Goal: Check status

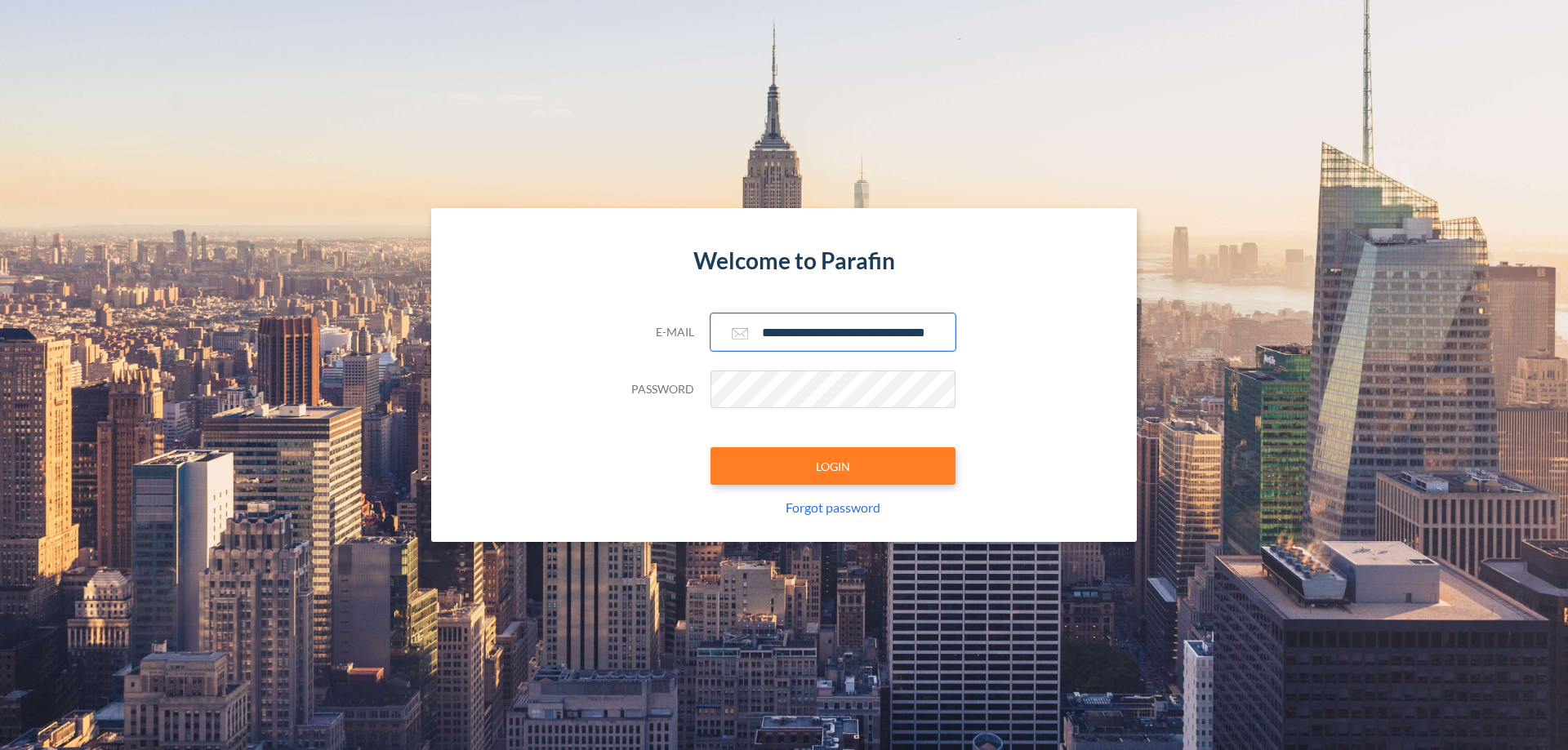
type input "**********"
click at [833, 467] on button "LOGIN" at bounding box center [833, 466] width 245 height 37
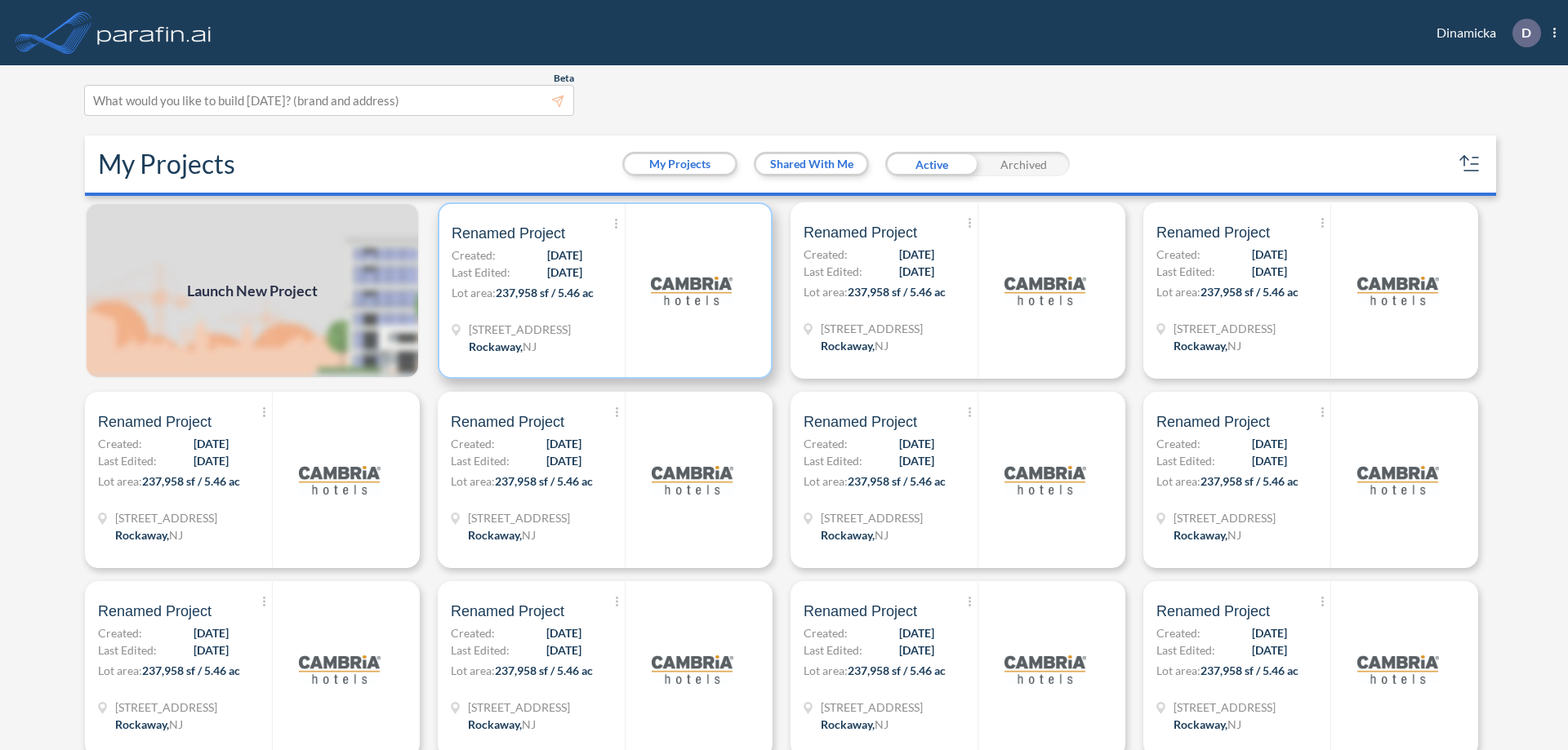
scroll to position [4, 0]
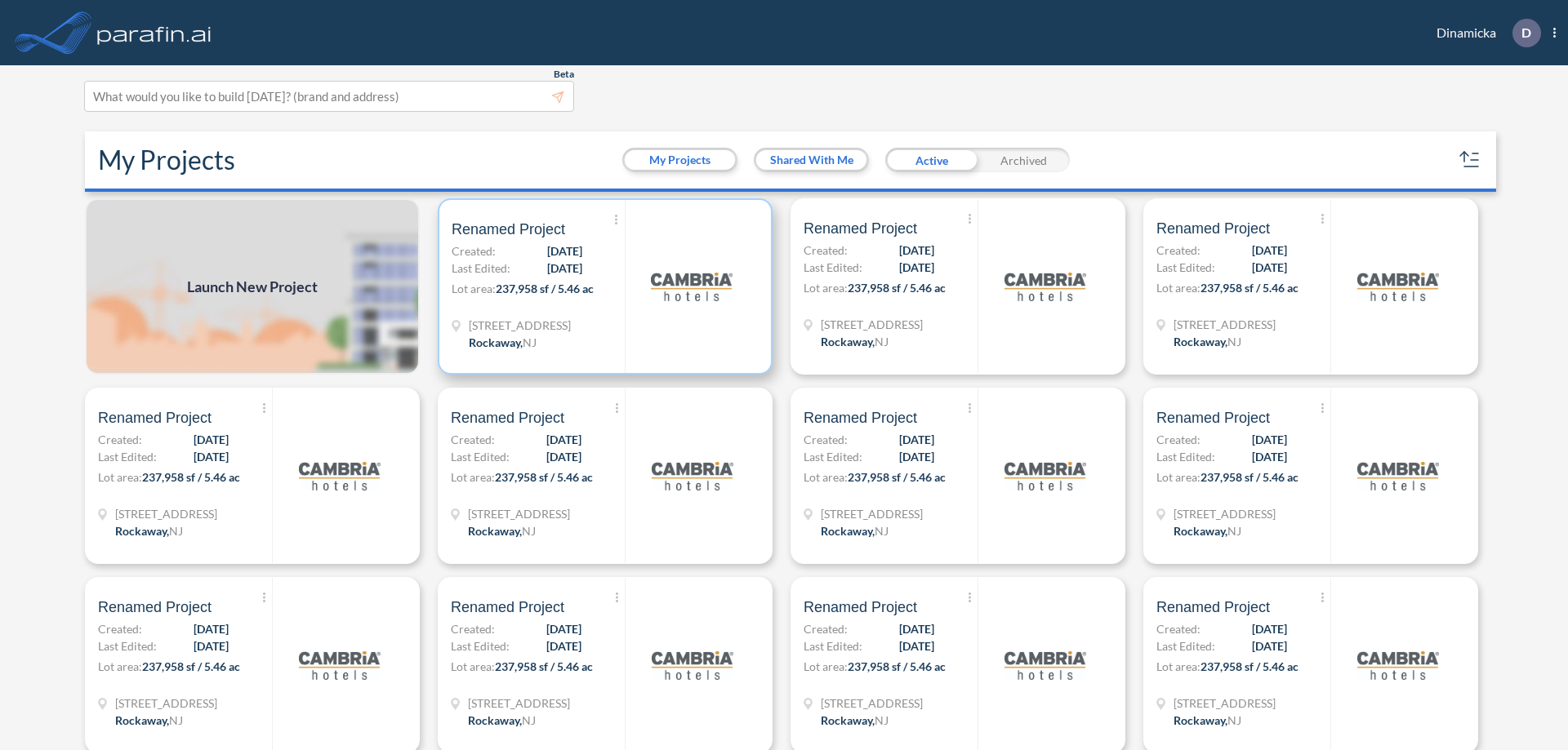
click at [602, 287] on p "Lot area: 237,958 sf / 5.46 ac" at bounding box center [539, 291] width 173 height 23
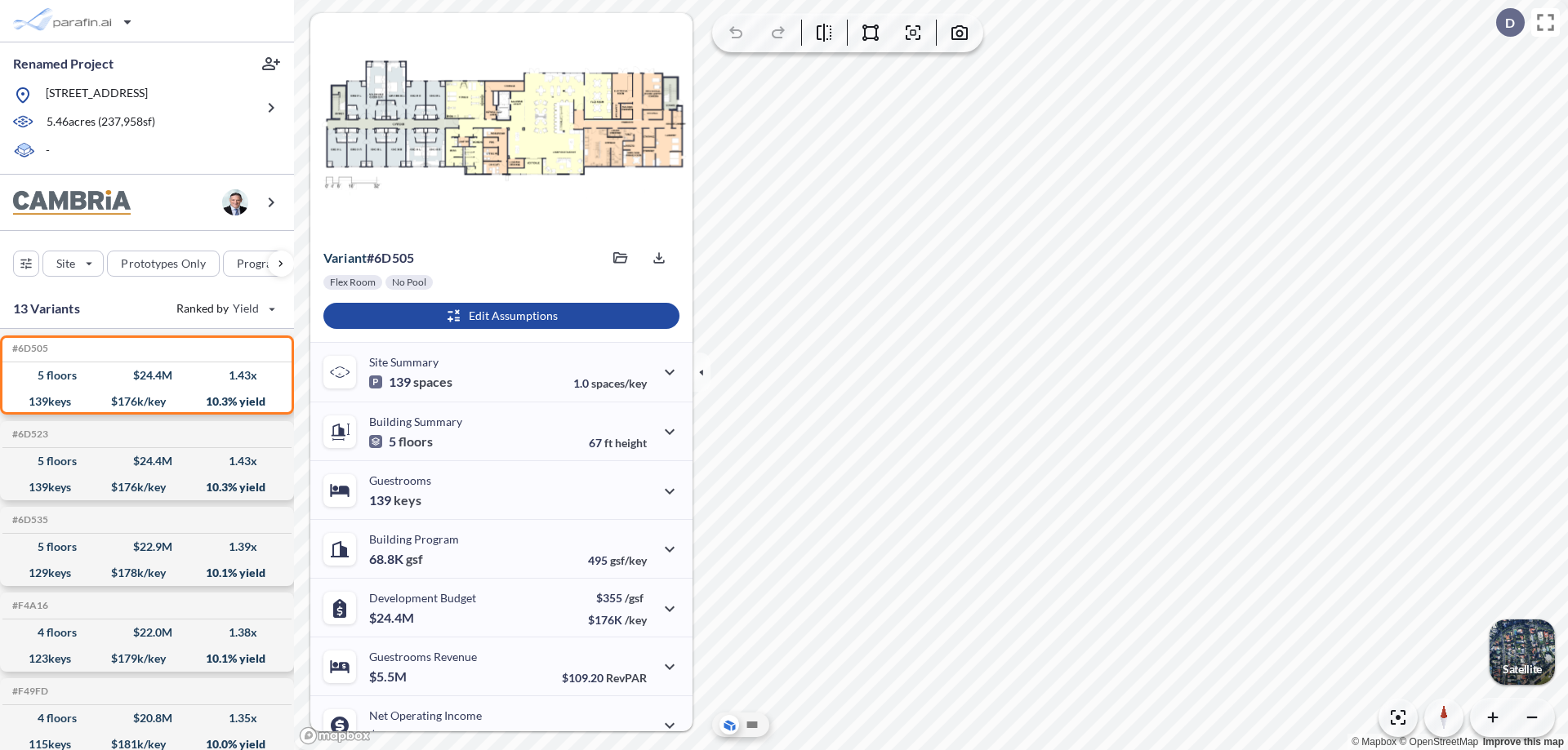
scroll to position [82, 0]
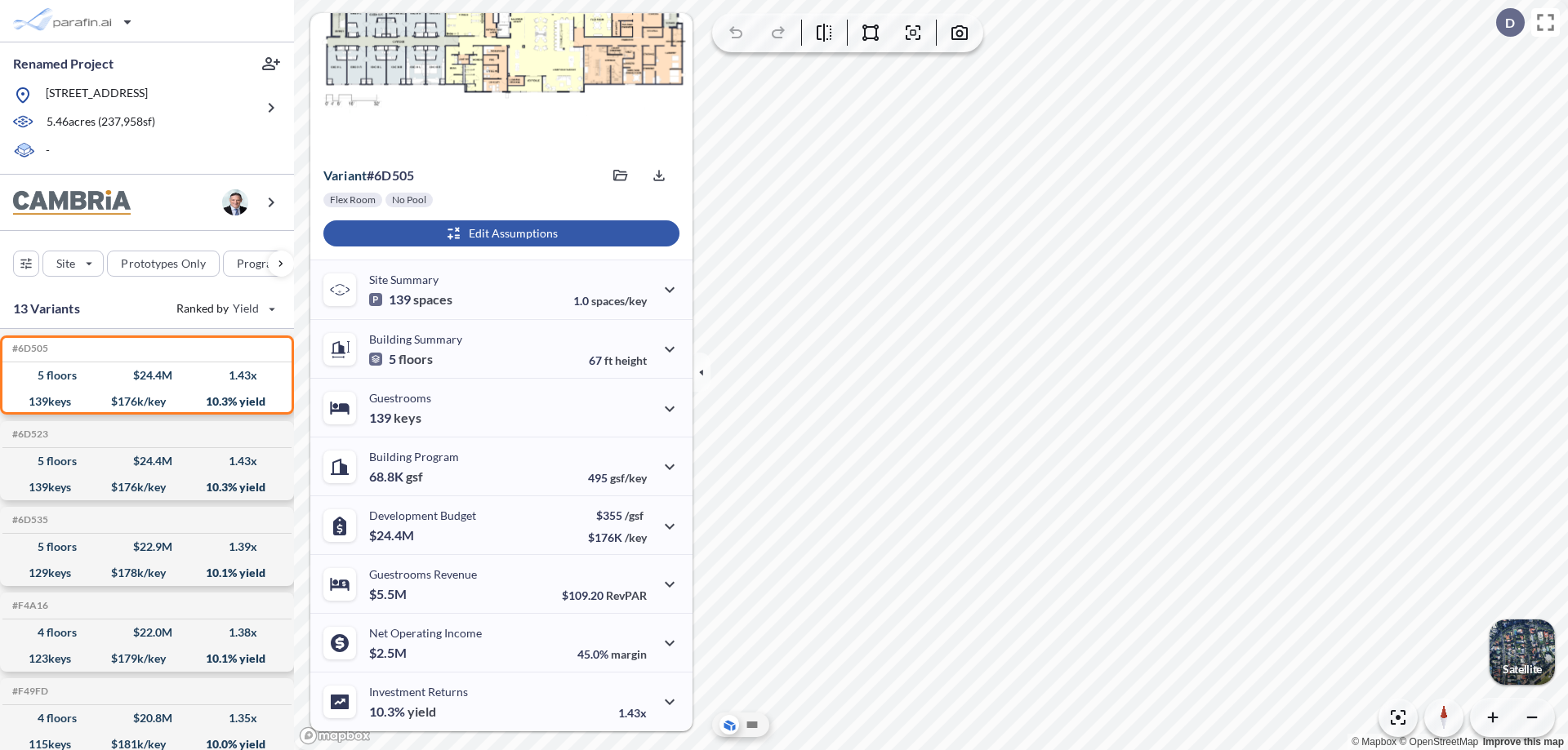
click at [499, 233] on div "button" at bounding box center [501, 233] width 356 height 26
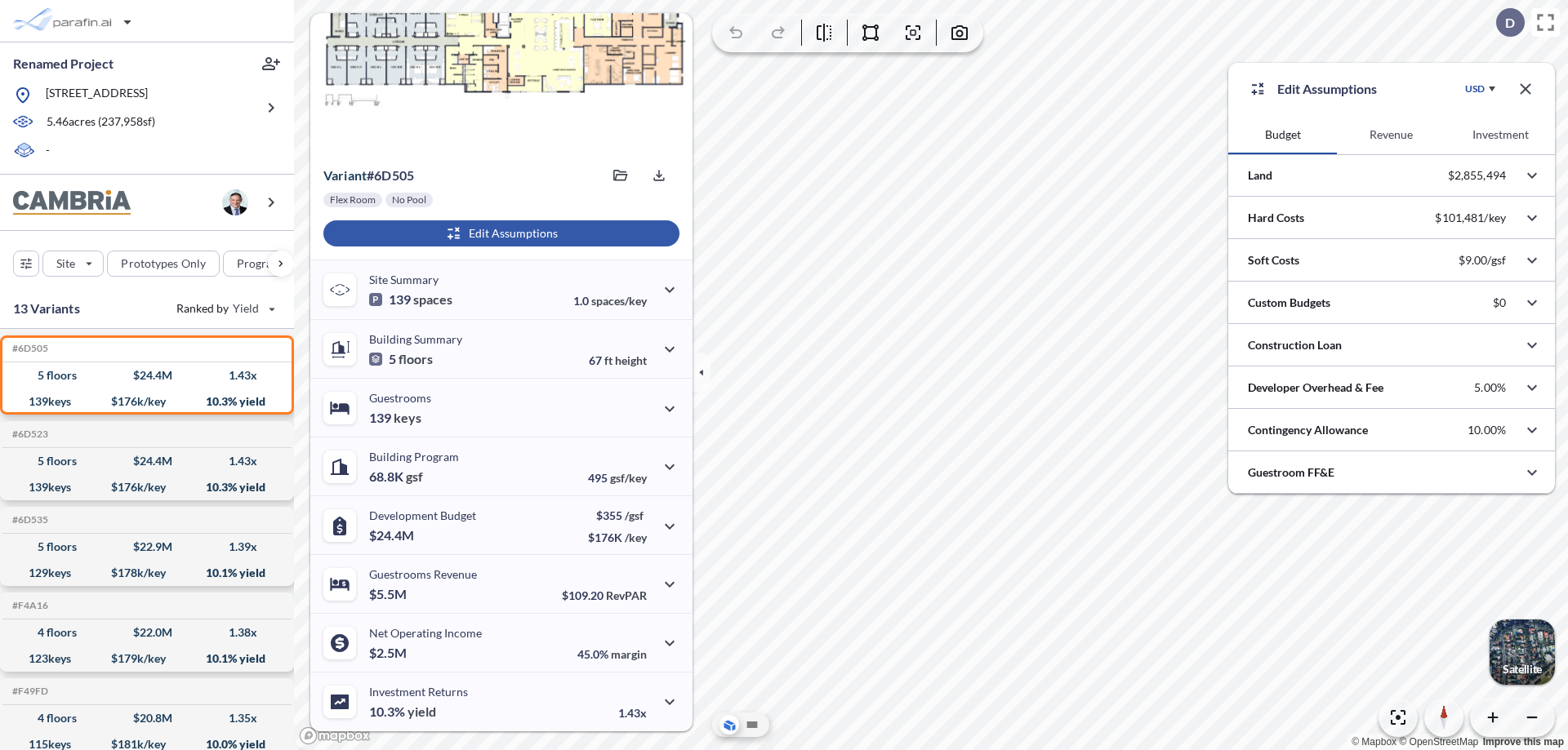
click at [1391, 135] on button "Revenue" at bounding box center [1392, 134] width 109 height 39
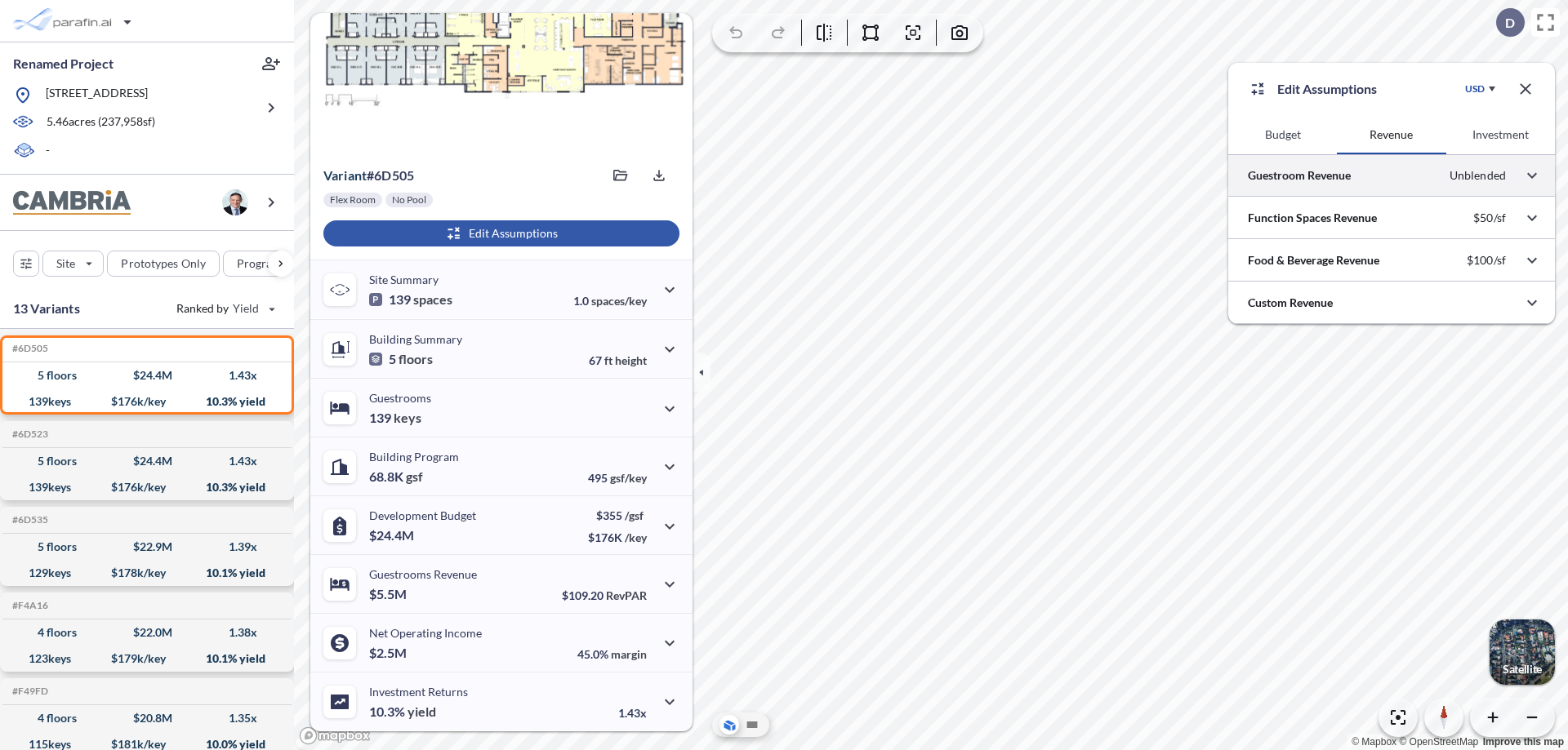
click at [1392, 175] on div at bounding box center [1392, 175] width 327 height 41
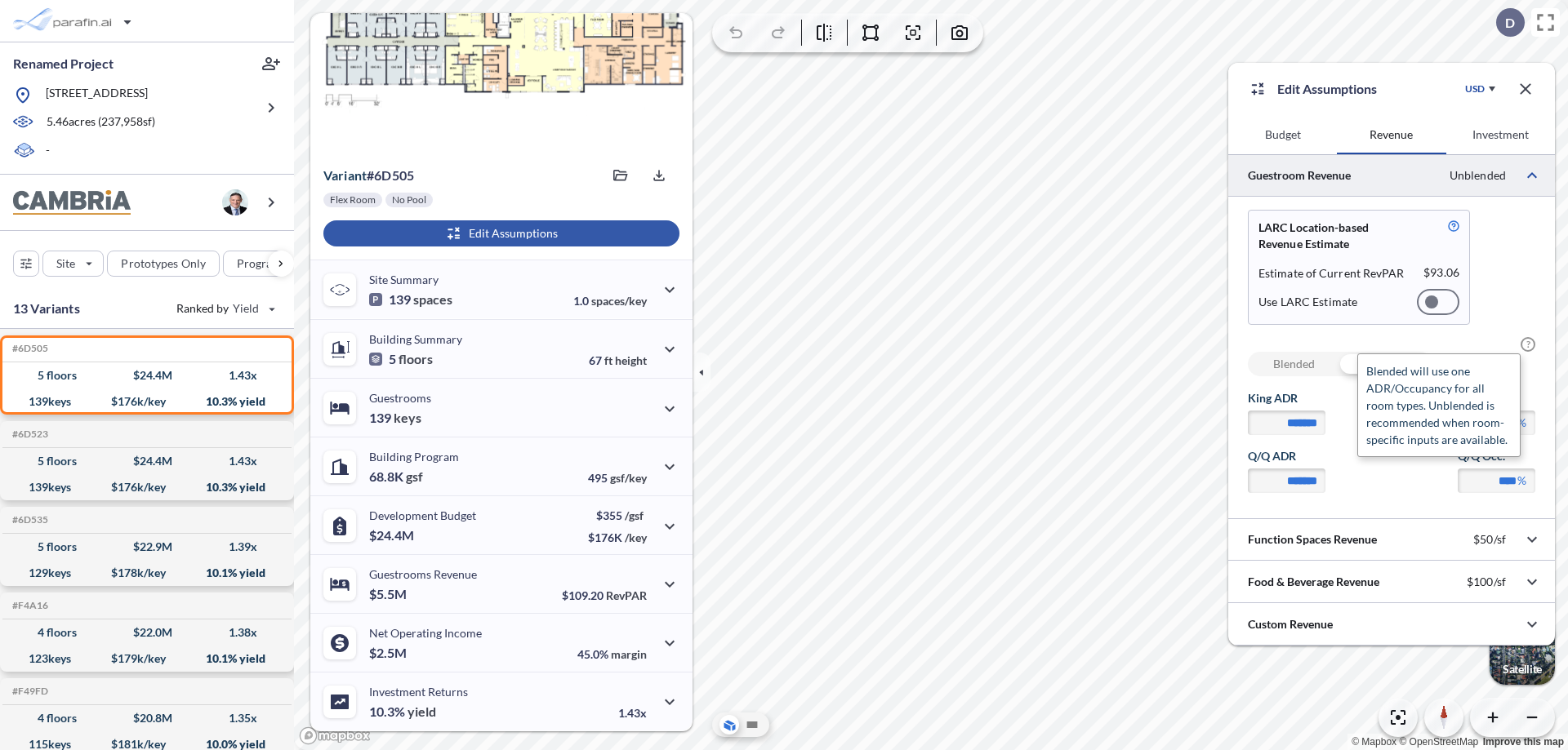
click at [1528, 345] on span "?" at bounding box center [1528, 344] width 15 height 15
